Goal: Transaction & Acquisition: Purchase product/service

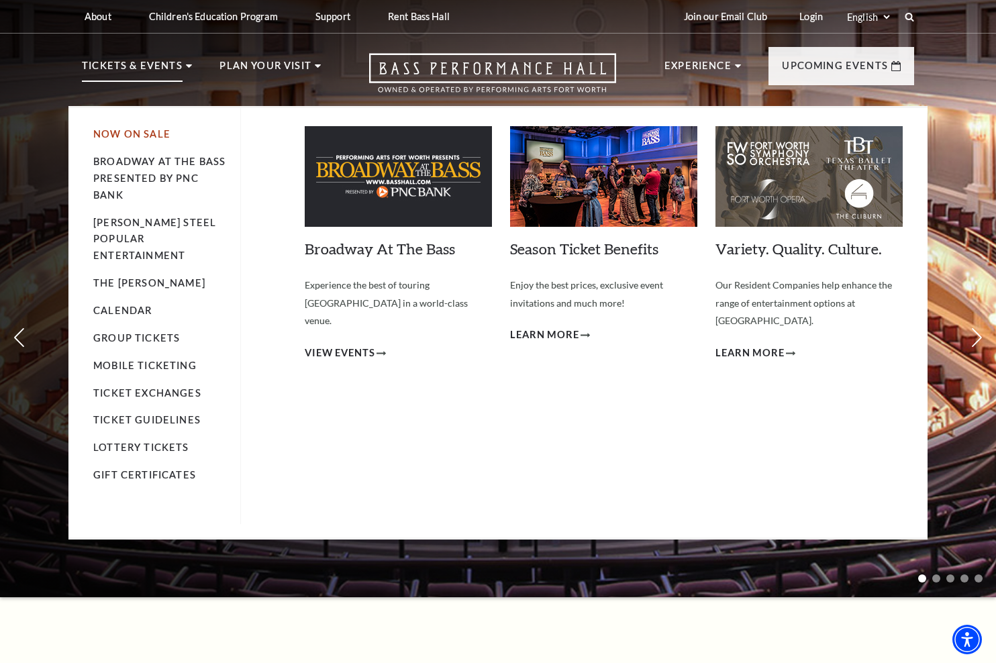
click at [167, 129] on link "Now On Sale" at bounding box center [131, 133] width 77 height 11
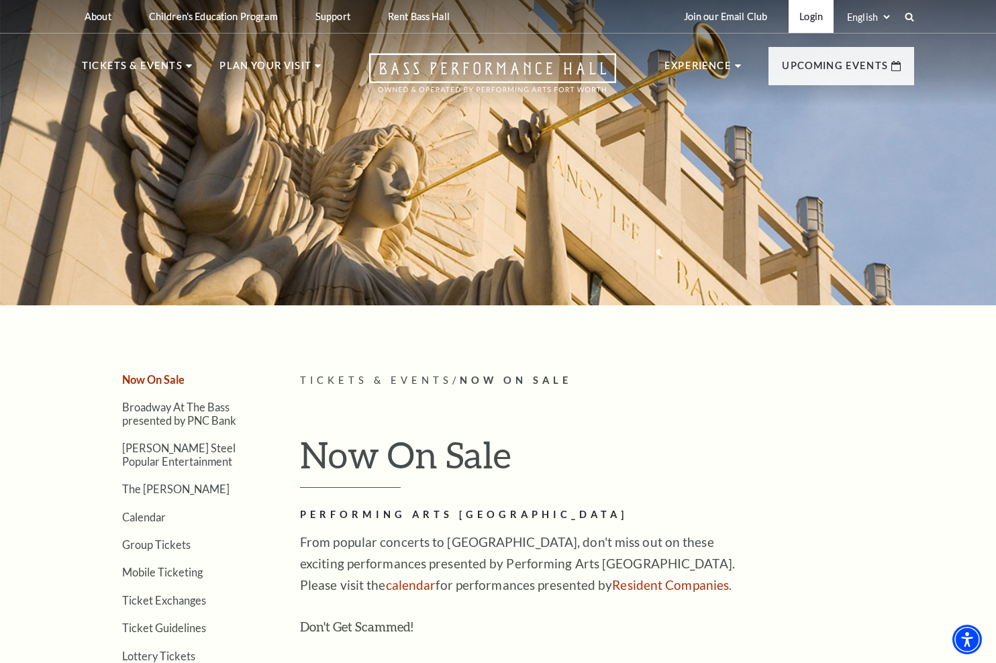
click at [819, 14] on link "Login" at bounding box center [810, 16] width 45 height 33
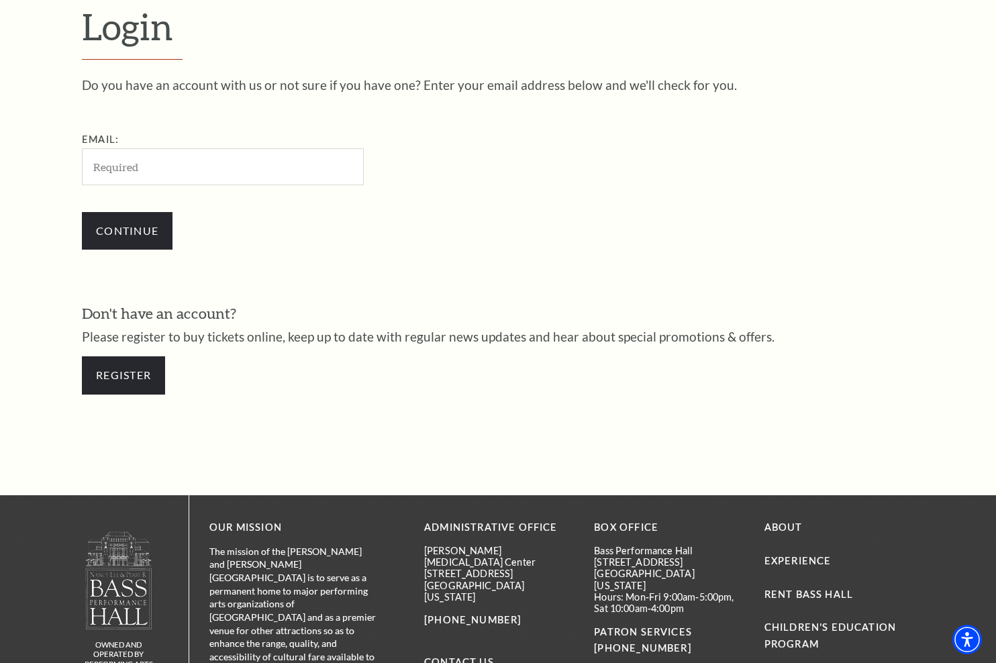
scroll to position [393, 0]
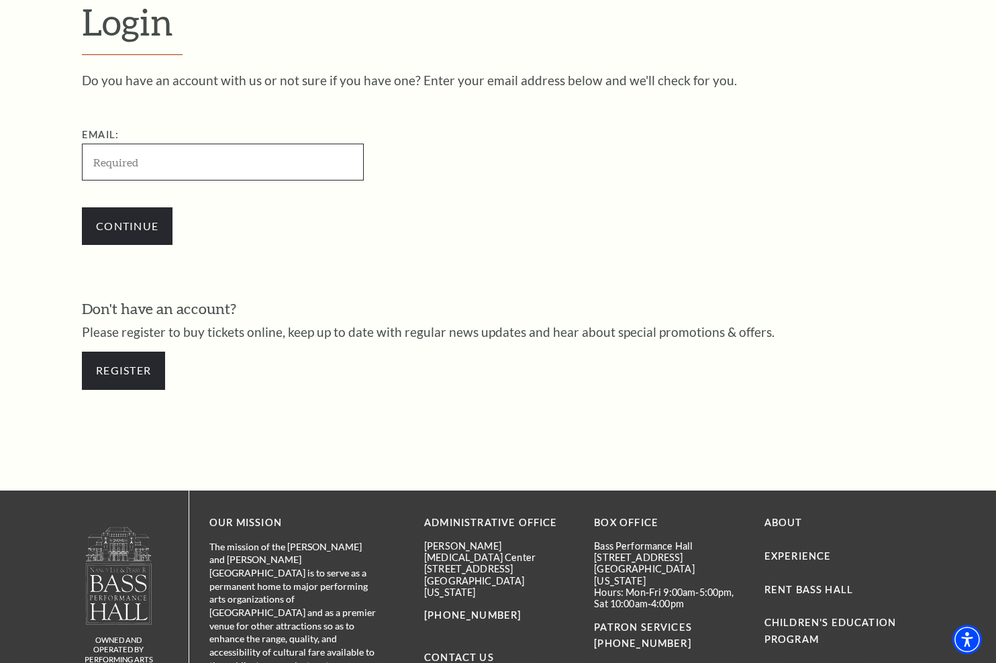
click at [144, 167] on input "Email:" at bounding box center [223, 162] width 282 height 37
type input "adam.laughlin99@gmail.com"
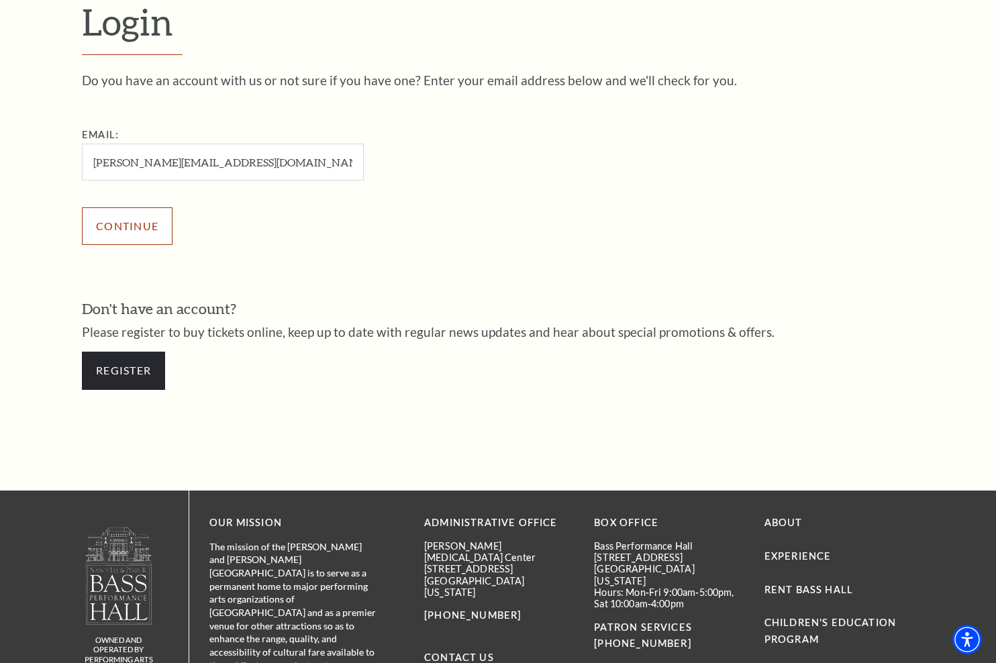
click at [146, 229] on input "Continue" at bounding box center [127, 226] width 91 height 38
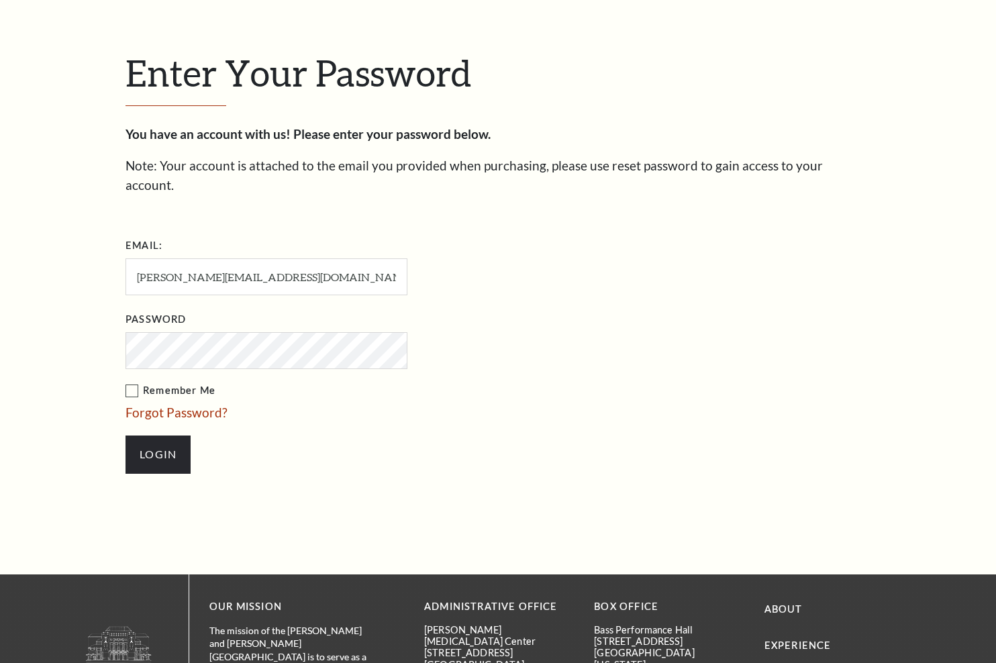
scroll to position [405, 0]
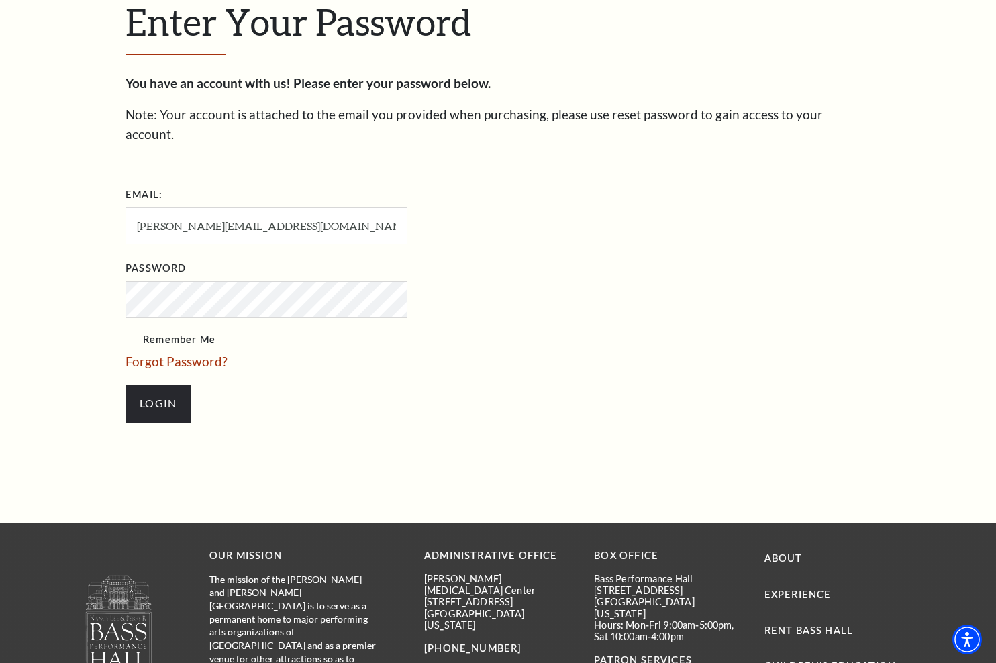
click at [125, 384] on input "Login" at bounding box center [157, 403] width 65 height 38
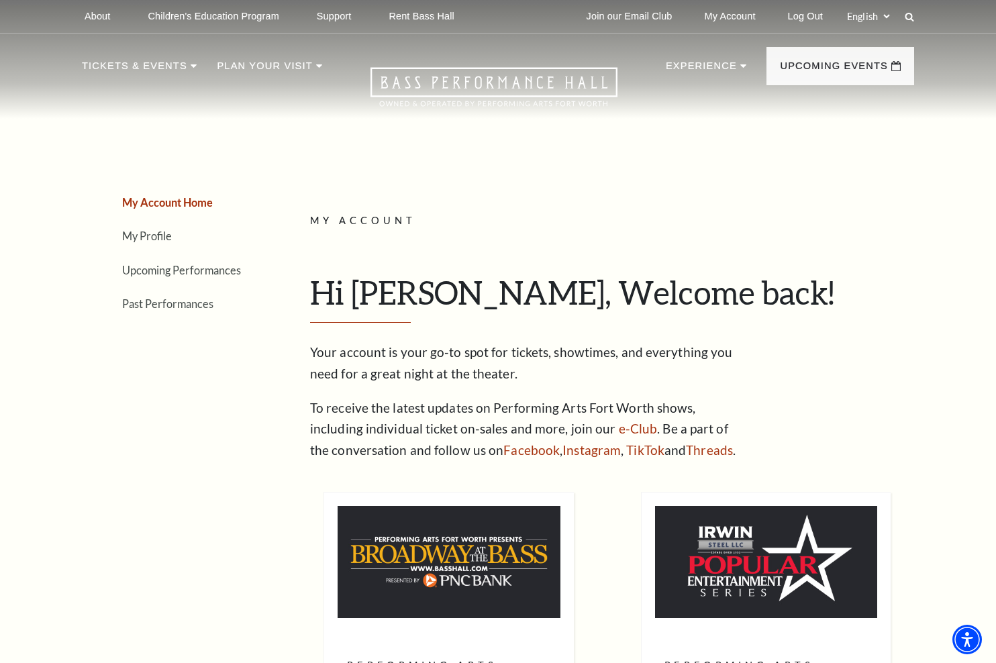
click at [229, 276] on li "Upcoming Performances" at bounding box center [191, 269] width 138 height 19
click at [227, 272] on link "Upcoming Performances" at bounding box center [181, 270] width 119 height 13
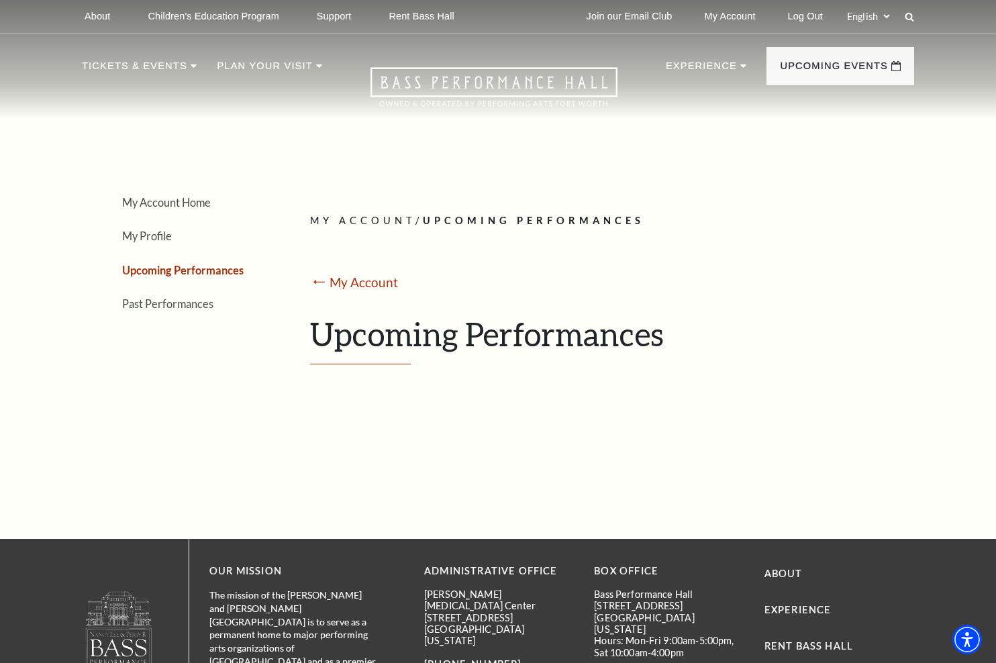
click at [102, 381] on div "My Account Home My Profile Upcoming Performances Past Performances" at bounding box center [171, 288] width 178 height 327
click at [93, 183] on div "My Account Home My Profile Upcoming Performances Past Performances" at bounding box center [171, 288] width 178 height 327
